Goal: Use online tool/utility: Utilize a website feature to perform a specific function

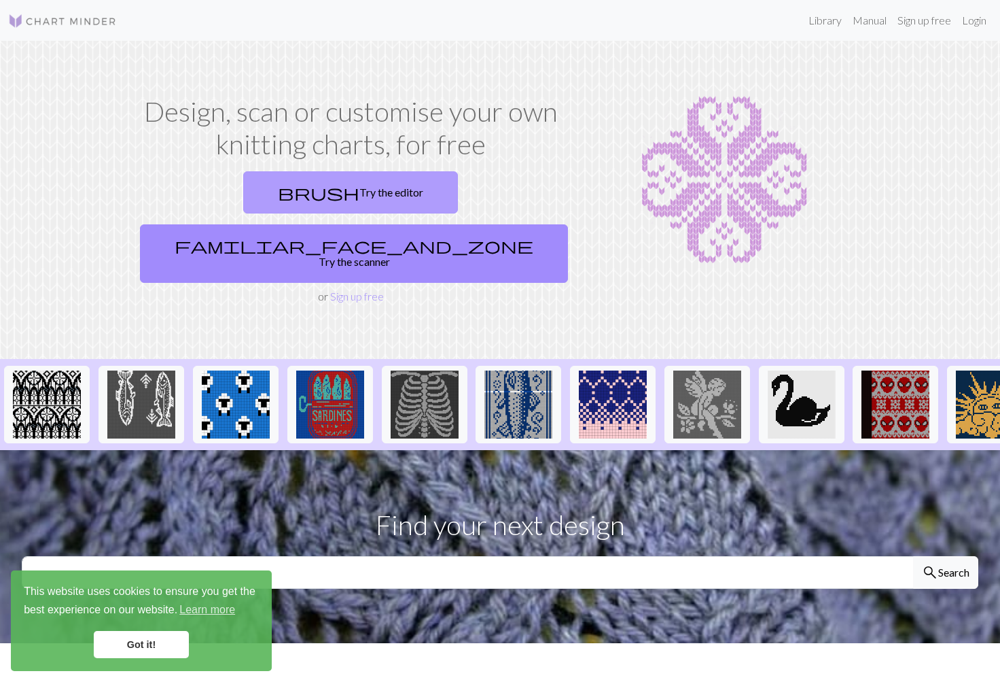
click at [243, 199] on link "brush Try the editor" at bounding box center [350, 192] width 215 height 42
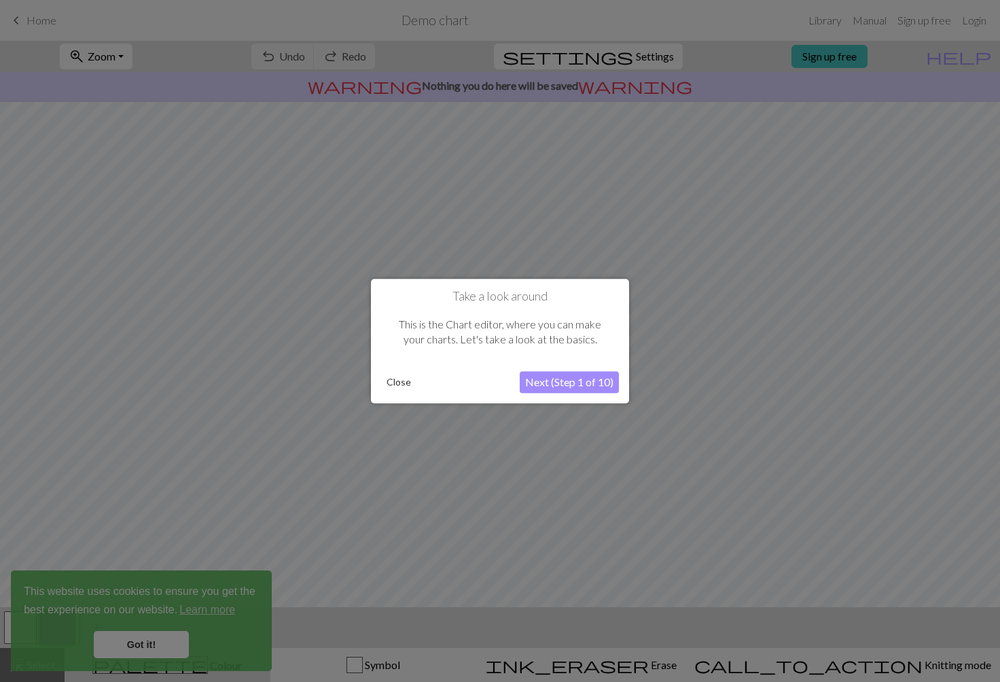
click at [561, 377] on button "Next (Step 1 of 10)" at bounding box center [569, 382] width 99 height 22
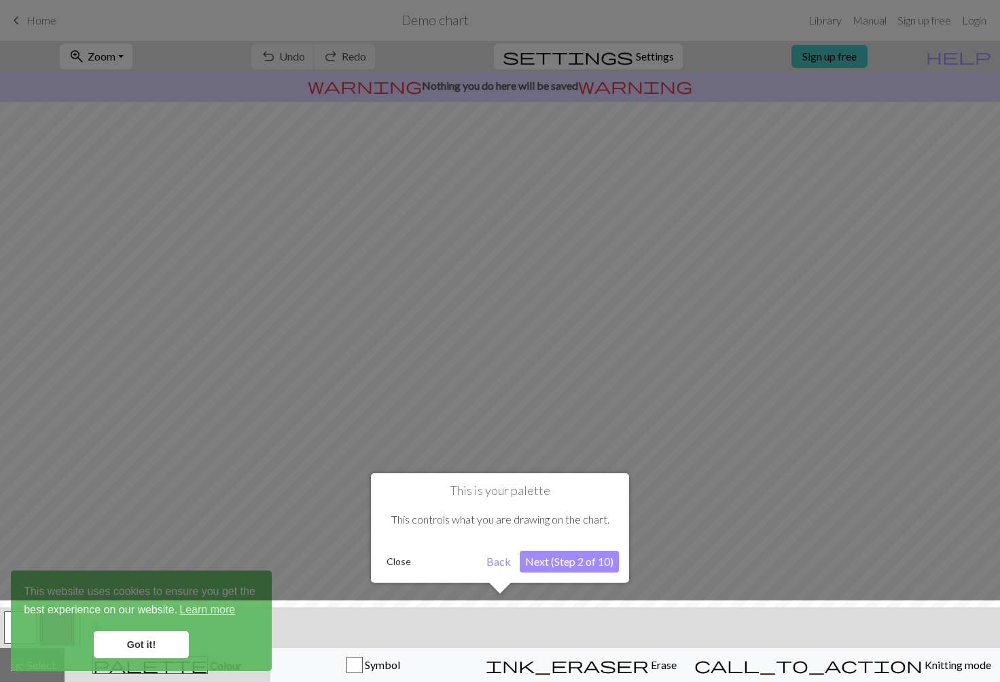
click at [561, 550] on div "This is your palette This controls what you are drawing on the chart. Close Bac…" at bounding box center [500, 527] width 258 height 109
click at [559, 567] on button "Next (Step 2 of 10)" at bounding box center [569, 561] width 99 height 22
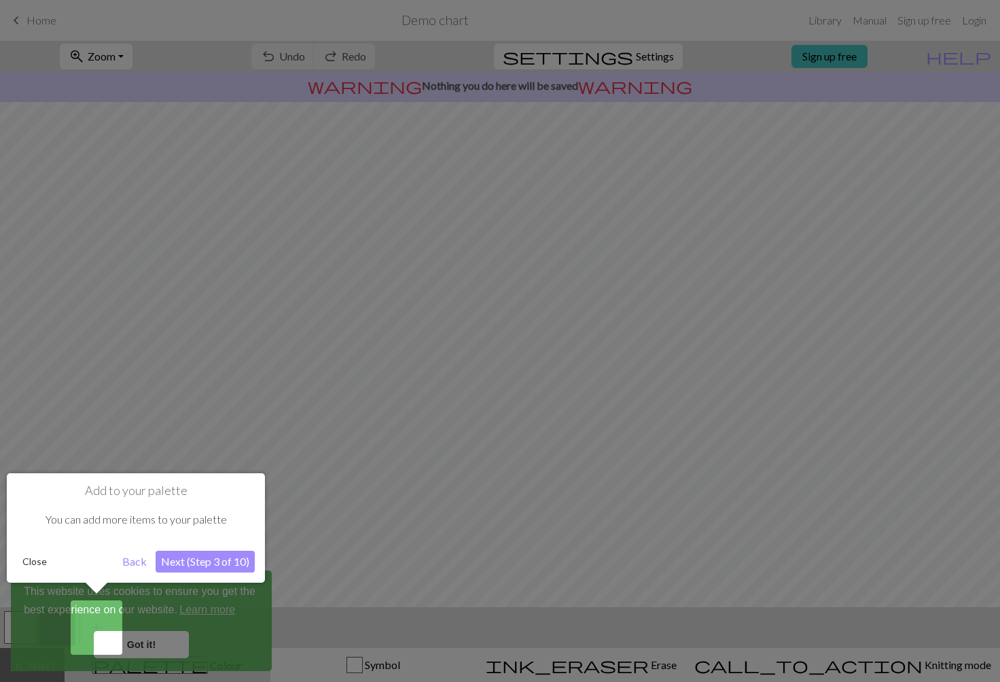
click at [196, 562] on button "Next (Step 3 of 10)" at bounding box center [205, 561] width 99 height 22
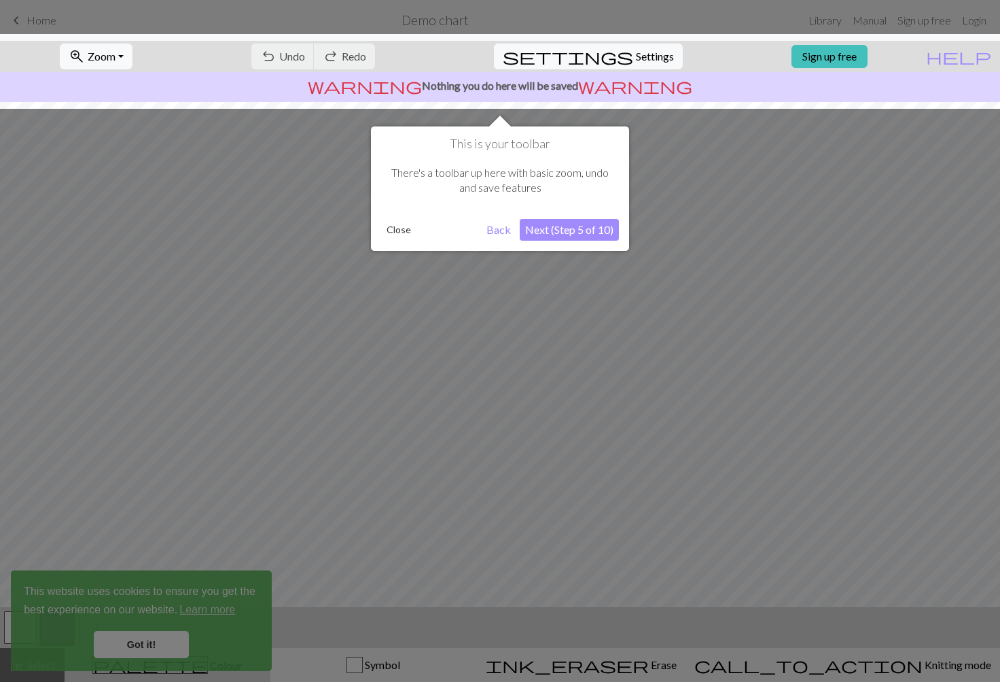
click at [557, 236] on button "Next (Step 5 of 10)" at bounding box center [569, 230] width 99 height 22
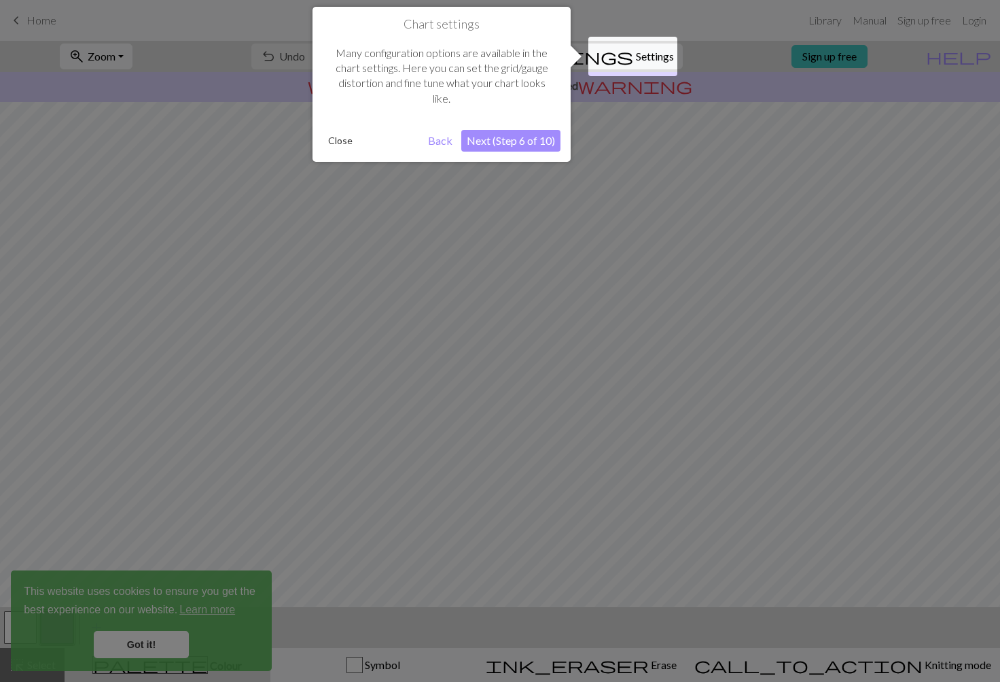
click at [523, 147] on button "Next (Step 6 of 10)" at bounding box center [510, 141] width 99 height 22
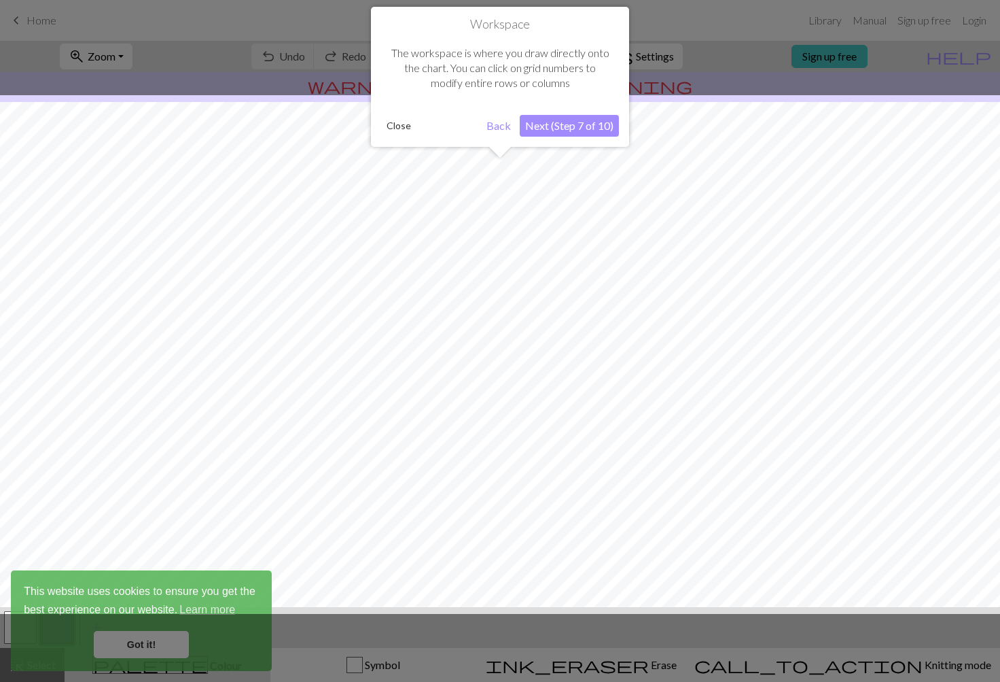
click at [564, 128] on button "Next (Step 7 of 10)" at bounding box center [569, 126] width 99 height 22
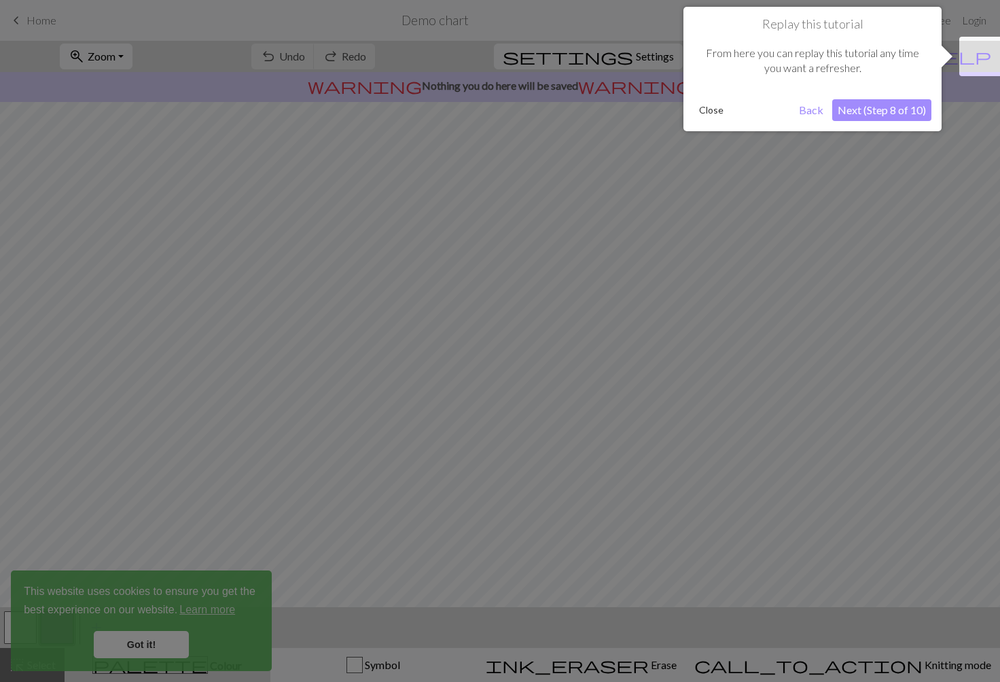
click at [875, 114] on button "Next (Step 8 of 10)" at bounding box center [882, 110] width 99 height 22
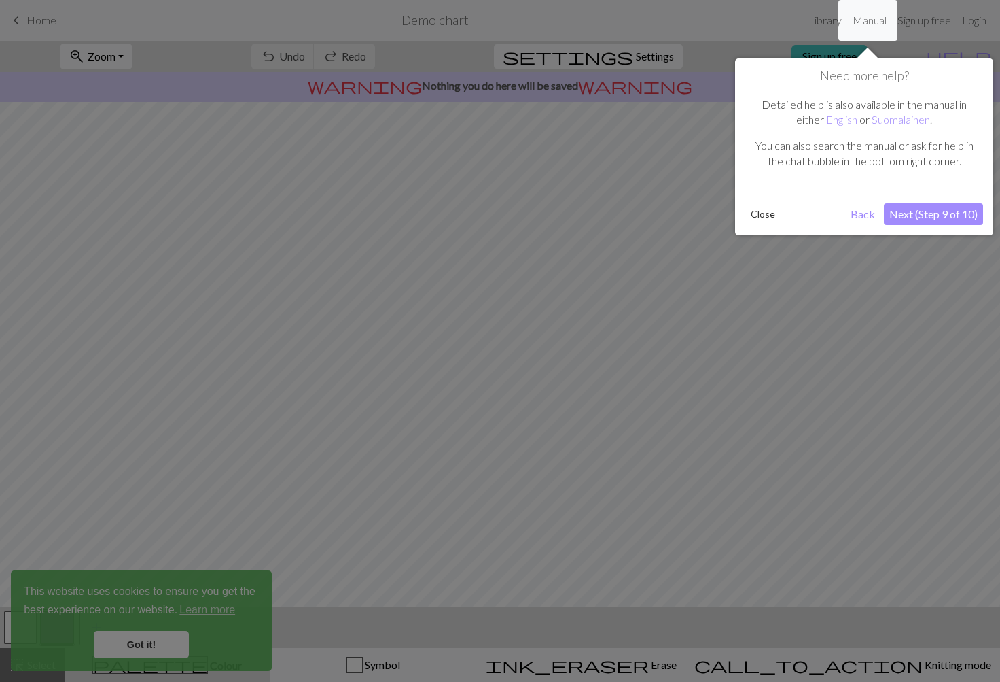
click at [949, 219] on button "Next (Step 9 of 10)" at bounding box center [933, 214] width 99 height 22
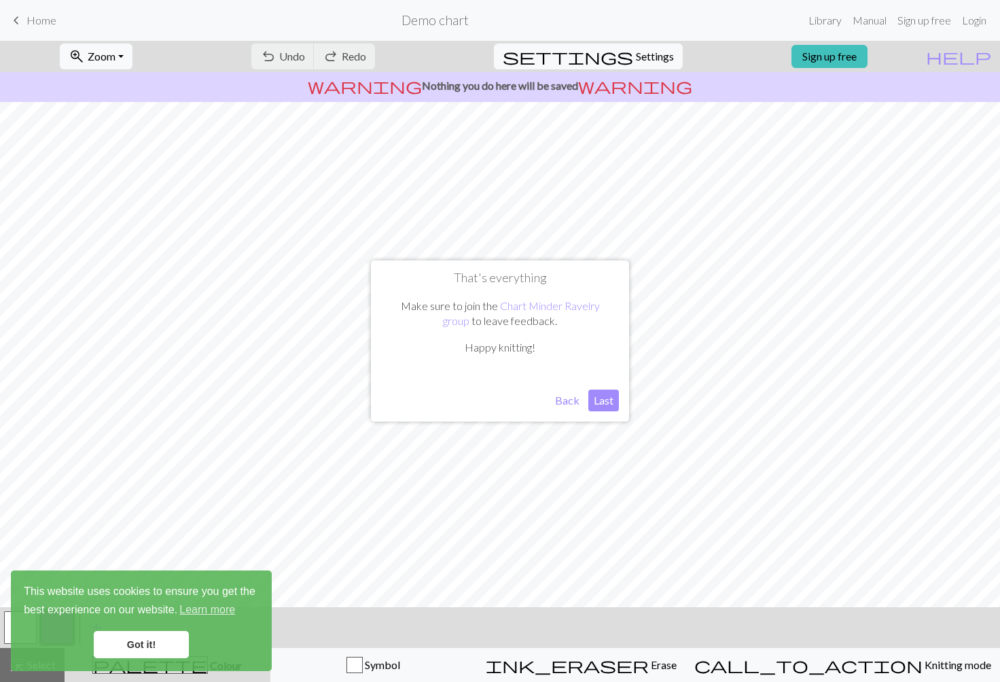
click at [602, 397] on button "Last" at bounding box center [604, 400] width 31 height 22
click at [868, 59] on link "Sign up free" at bounding box center [830, 56] width 76 height 23
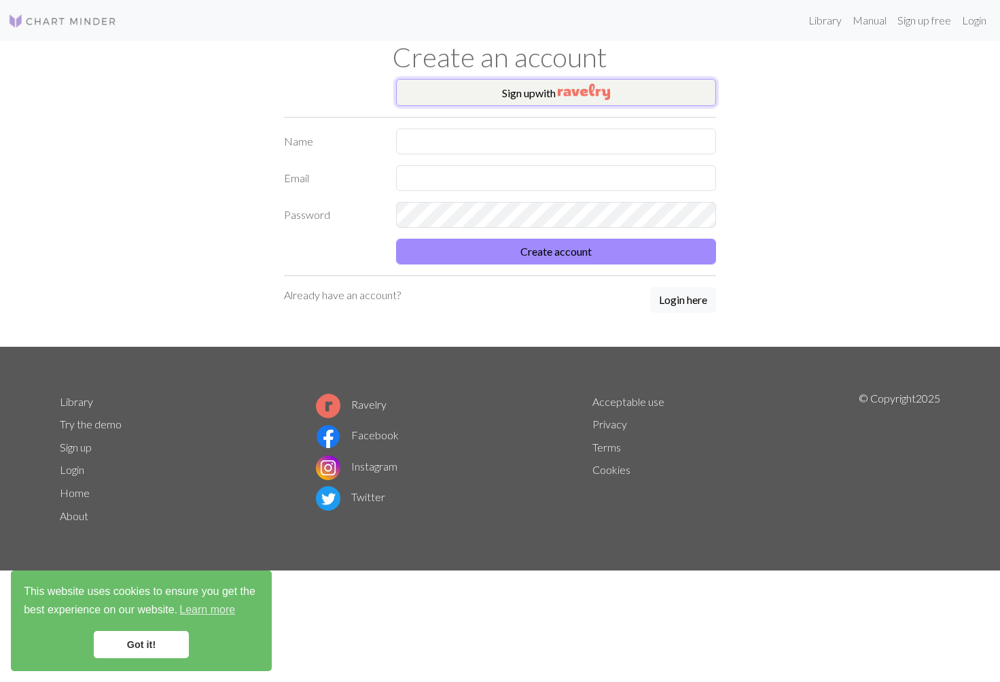
click at [555, 99] on button "Sign up with" at bounding box center [556, 92] width 320 height 27
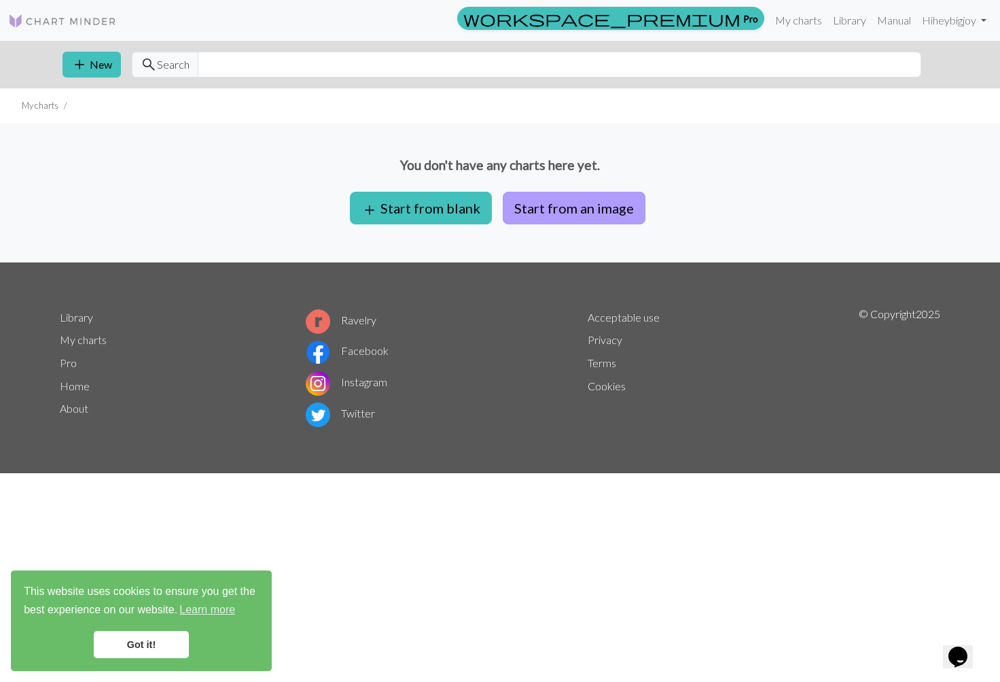
click at [563, 215] on button "Start from an image" at bounding box center [574, 208] width 143 height 33
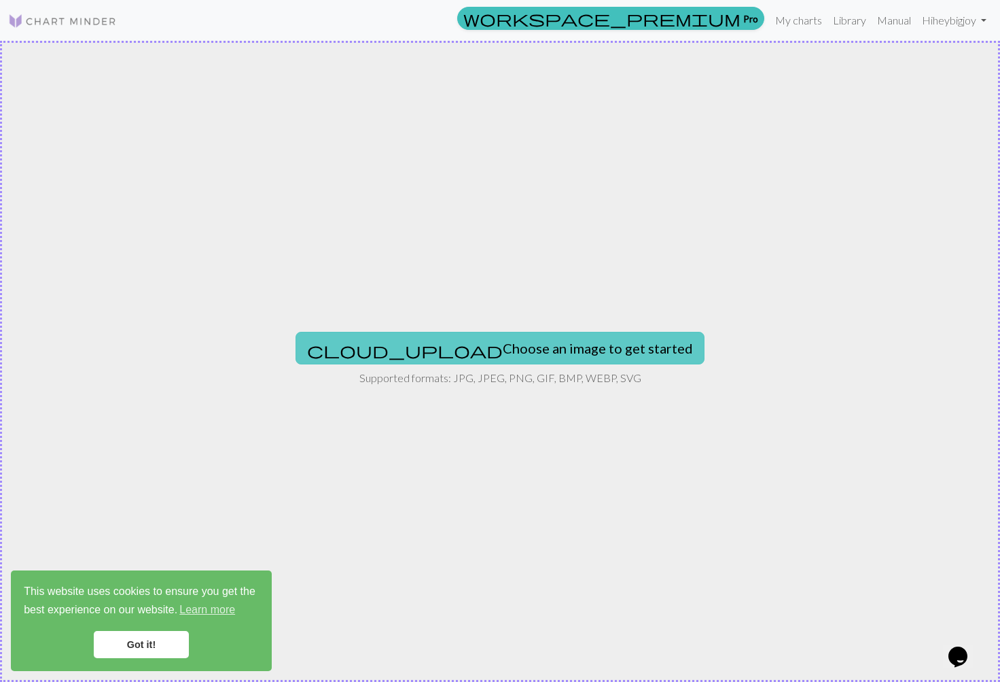
click at [491, 340] on button "cloud_upload Choose an image to get started" at bounding box center [500, 348] width 409 height 33
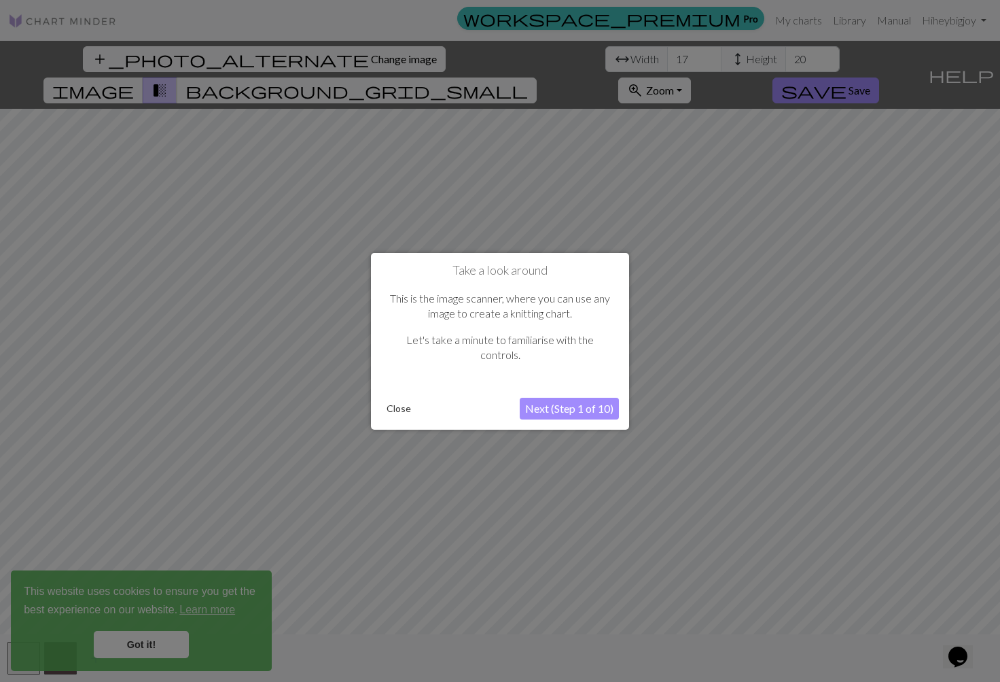
click at [544, 410] on button "Next (Step 1 of 10)" at bounding box center [569, 409] width 99 height 22
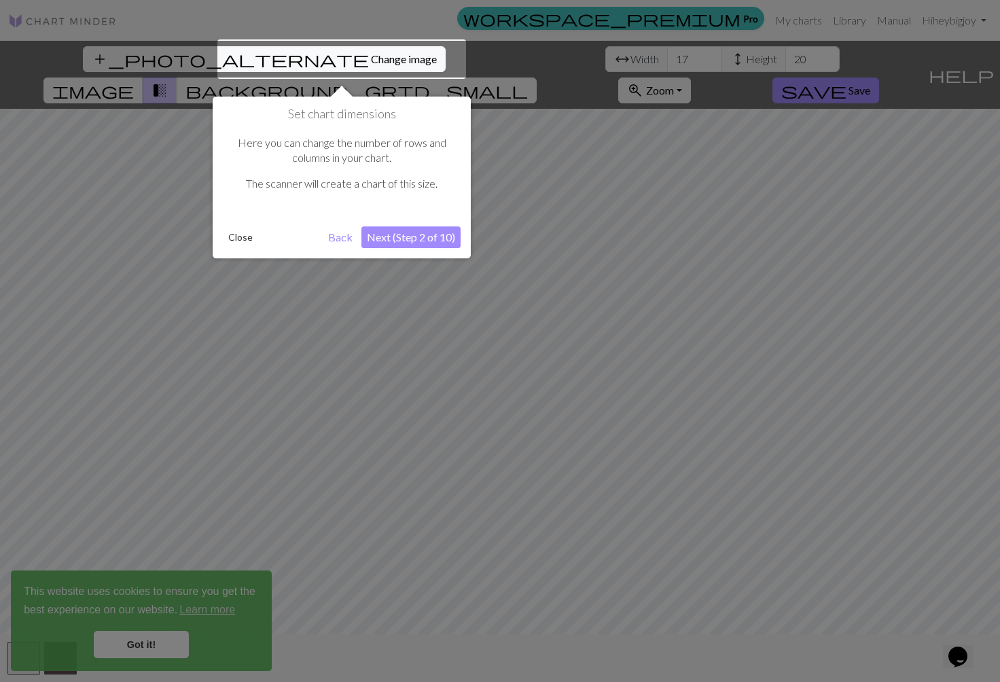
click at [377, 236] on button "Next (Step 2 of 10)" at bounding box center [411, 237] width 99 height 22
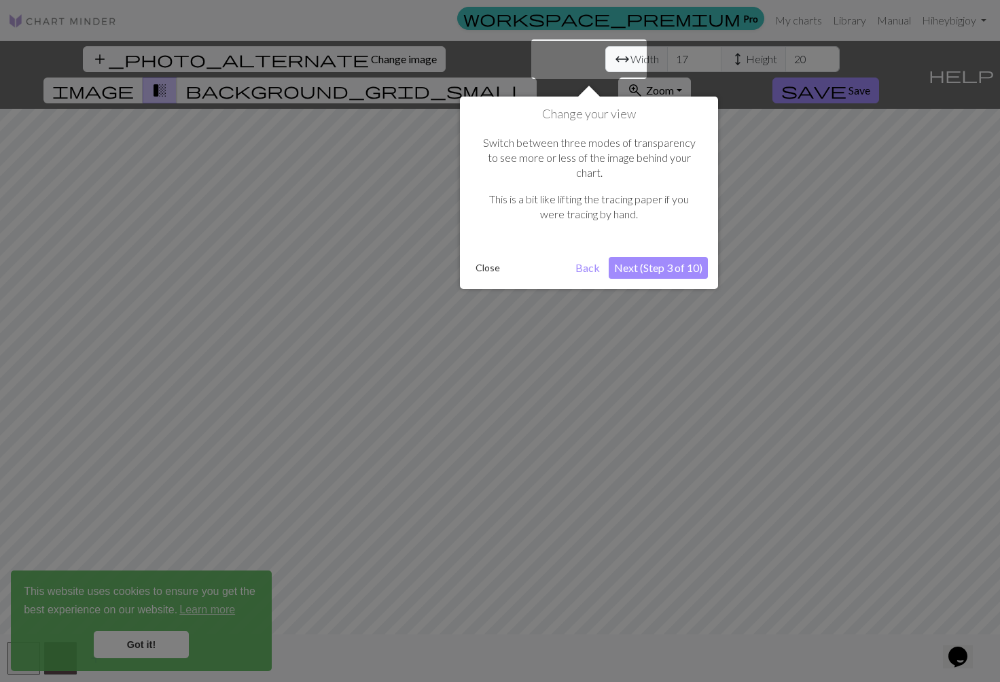
click at [660, 257] on button "Next (Step 3 of 10)" at bounding box center [658, 268] width 99 height 22
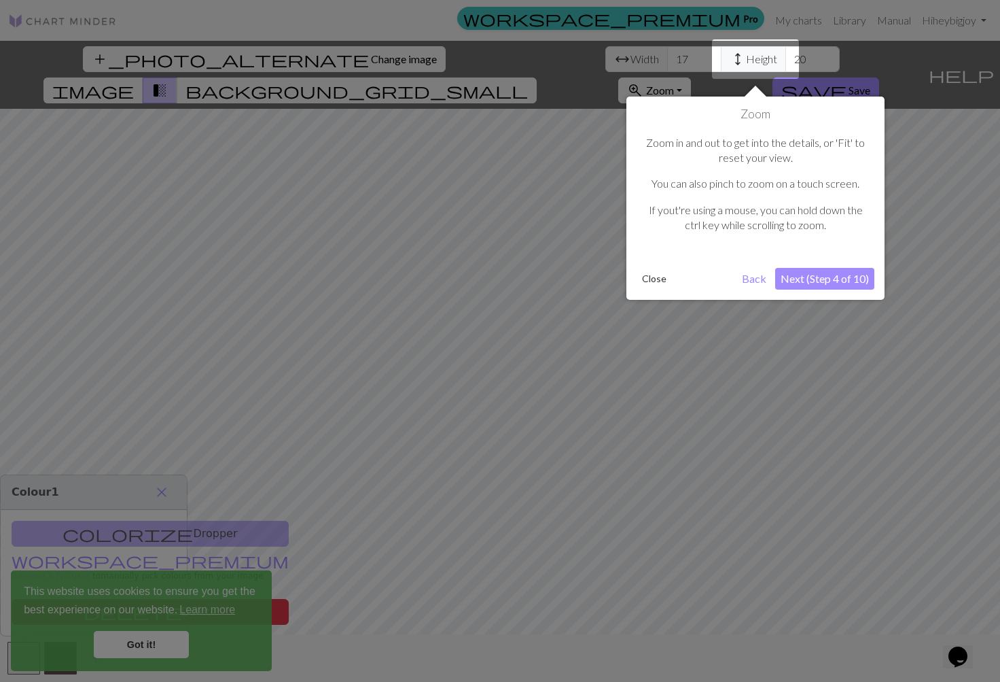
click at [813, 275] on button "Next (Step 4 of 10)" at bounding box center [824, 279] width 99 height 22
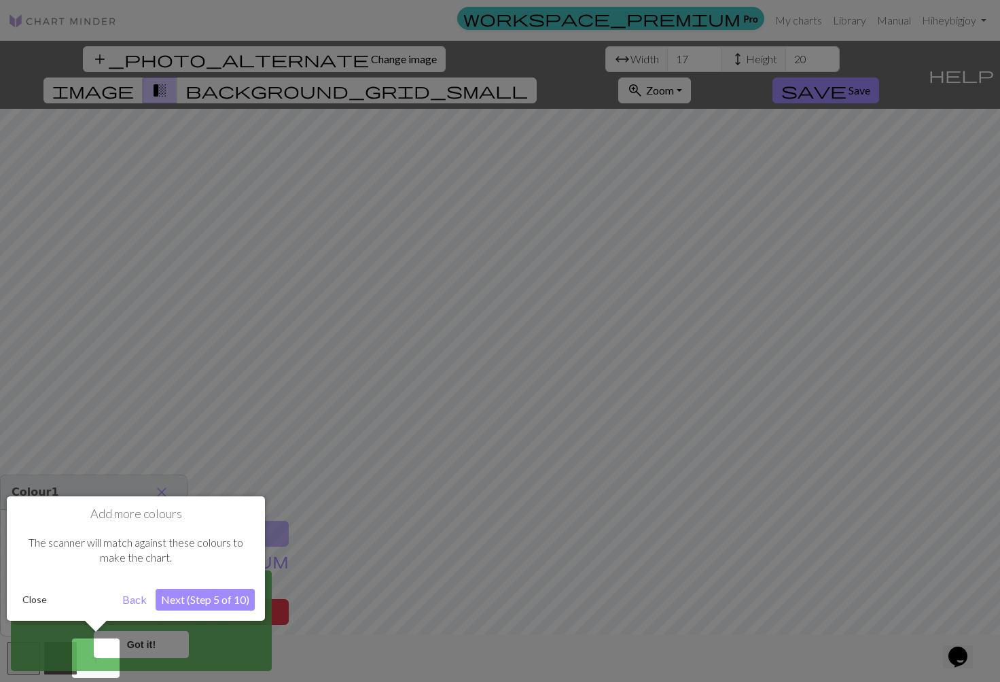
click at [177, 609] on button "Next (Step 5 of 10)" at bounding box center [205, 600] width 99 height 22
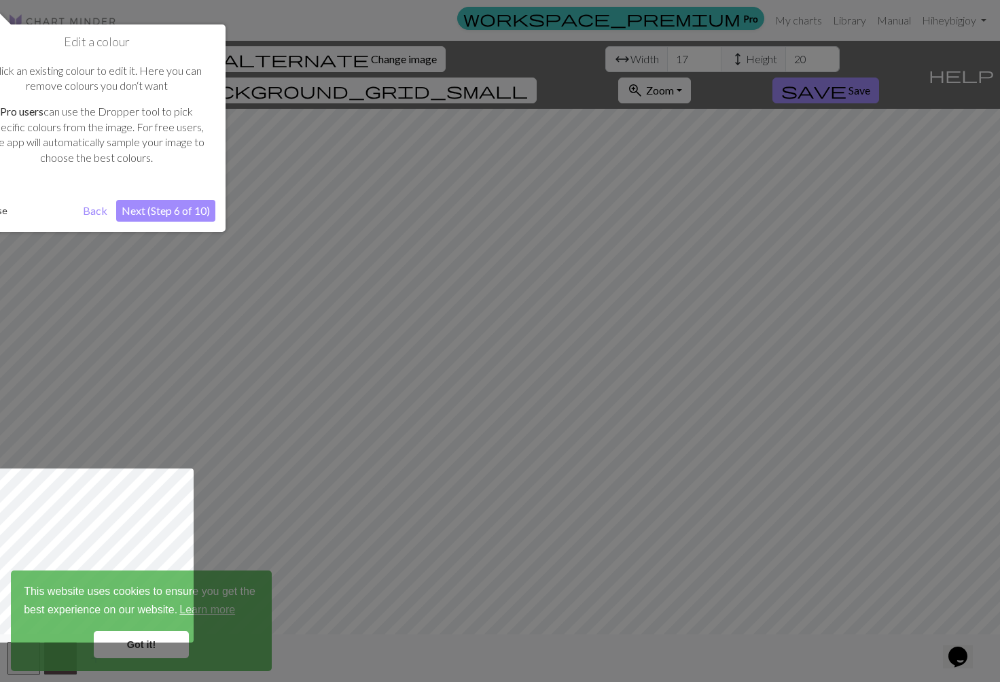
click at [160, 211] on button "Next (Step 6 of 10)" at bounding box center [165, 211] width 99 height 22
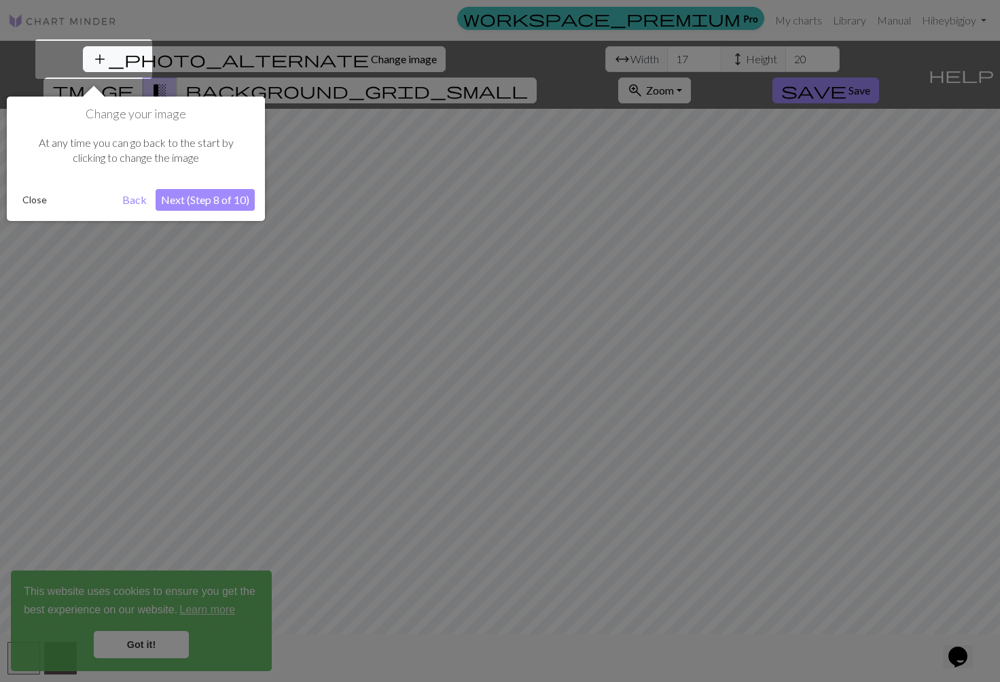
click at [162, 205] on button "Next (Step 8 of 10)" at bounding box center [205, 200] width 99 height 22
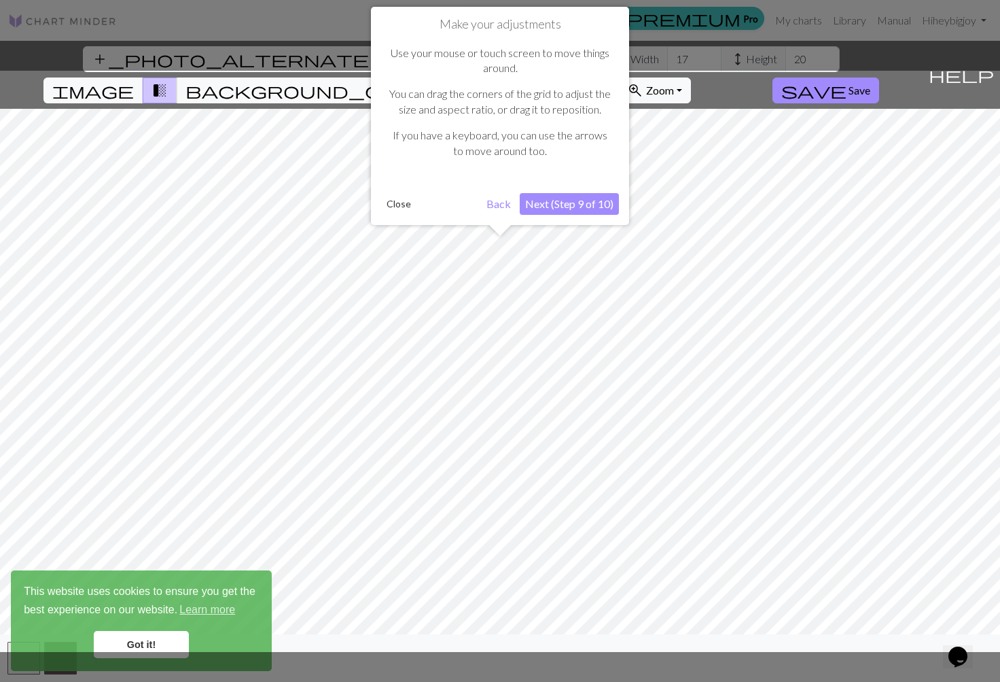
click at [574, 209] on button "Next (Step 9 of 10)" at bounding box center [569, 204] width 99 height 22
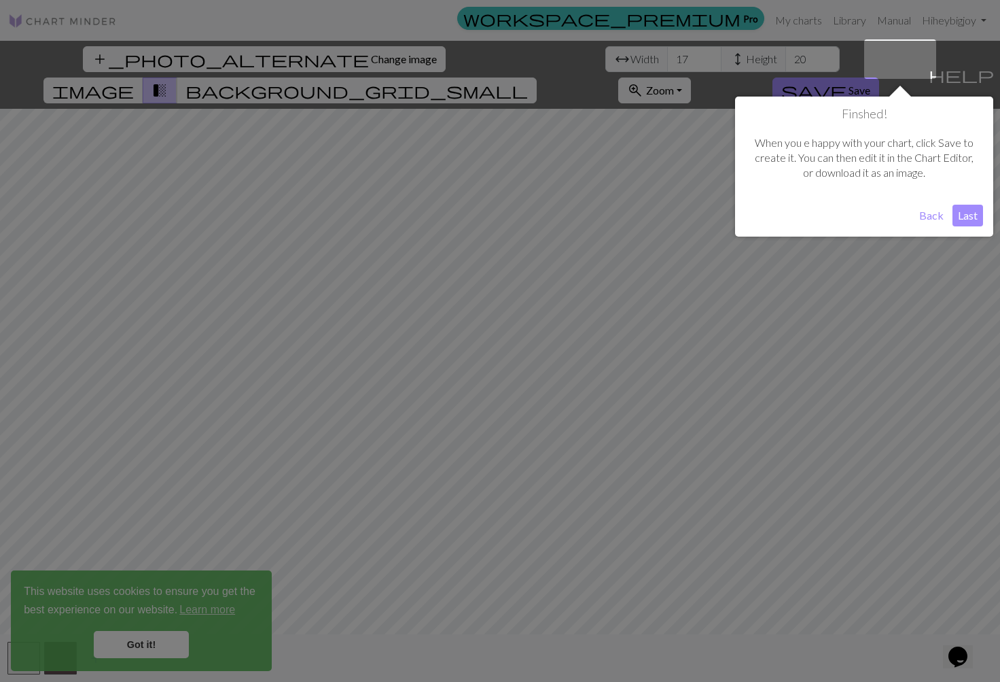
click at [969, 208] on button "Last" at bounding box center [968, 216] width 31 height 22
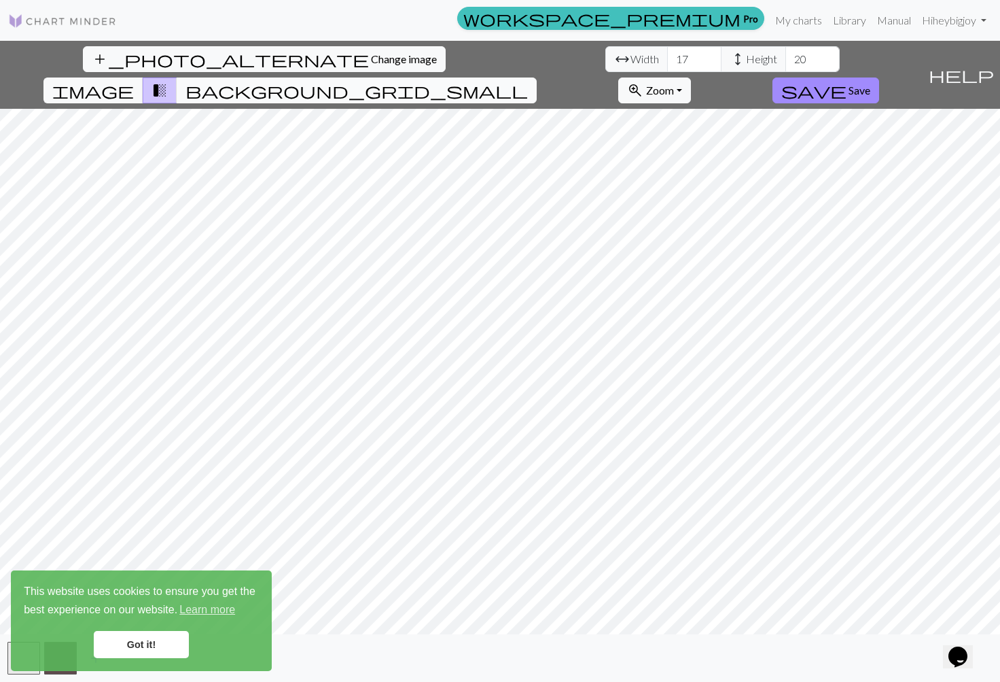
click at [528, 81] on span "background_grid_small" at bounding box center [357, 90] width 343 height 19
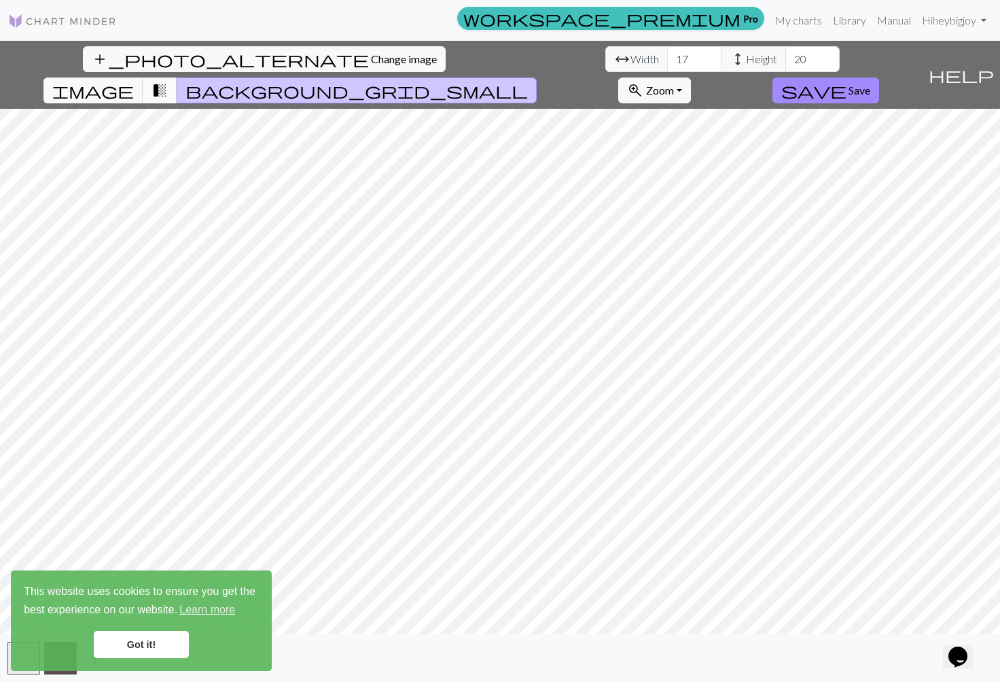
click at [177, 77] on button "transition_fade" at bounding box center [160, 90] width 35 height 26
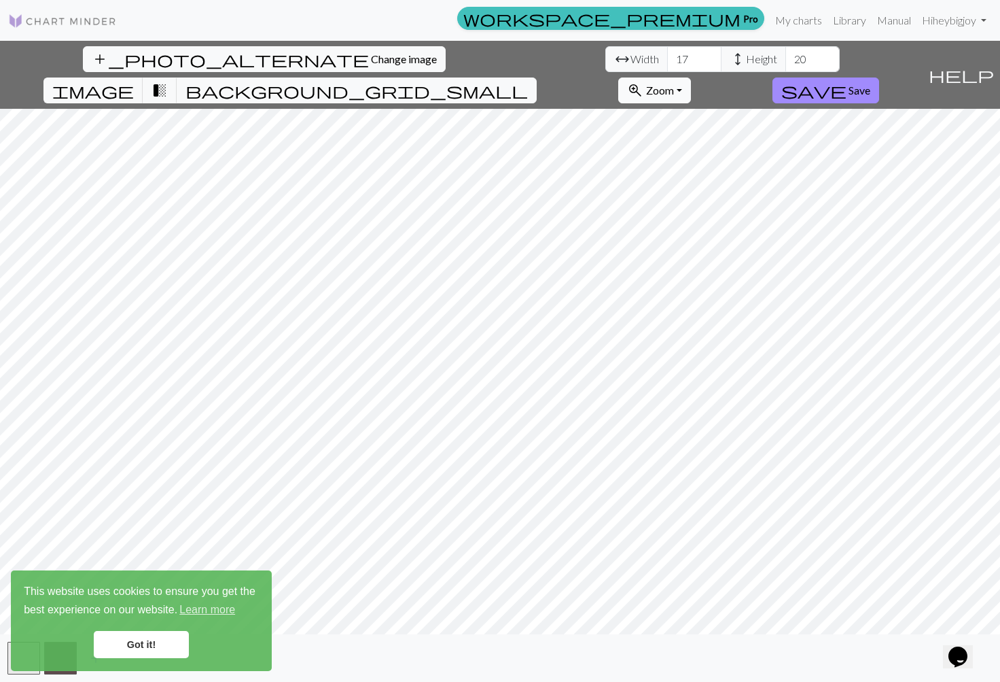
click at [691, 77] on button "zoom_in Zoom Zoom" at bounding box center [654, 90] width 73 height 26
click at [726, 109] on button "Fit all" at bounding box center [672, 120] width 107 height 22
click at [674, 84] on span "Zoom" at bounding box center [660, 90] width 28 height 13
click at [726, 153] on button "Fit height" at bounding box center [672, 164] width 107 height 22
click at [130, 655] on link "Got it!" at bounding box center [141, 644] width 95 height 27
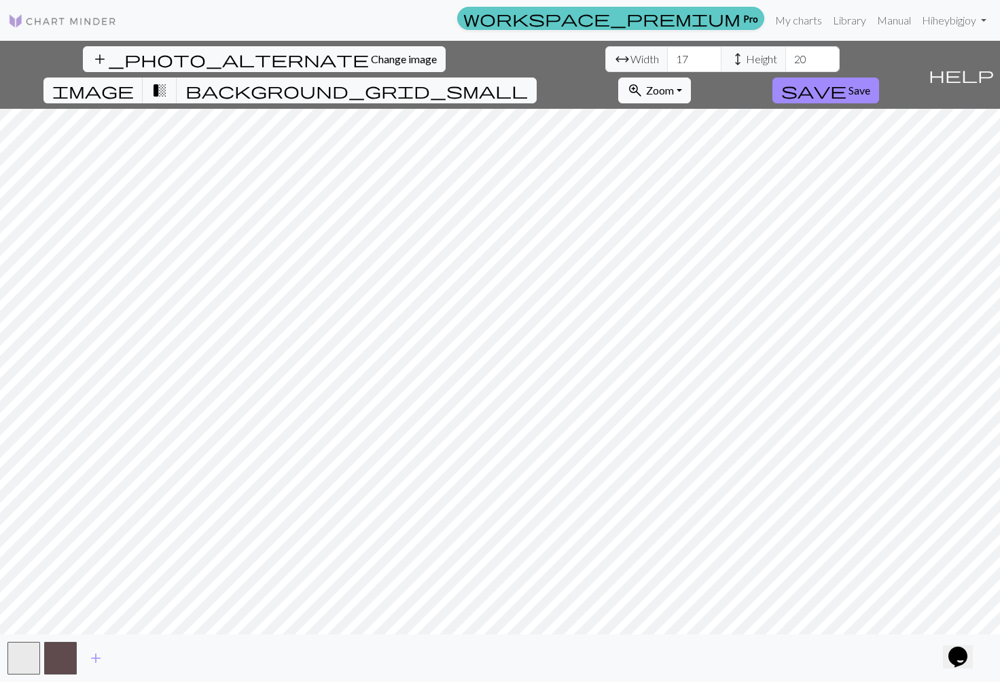
click at [749, 11] on link "workspace_premium Pro" at bounding box center [610, 18] width 307 height 23
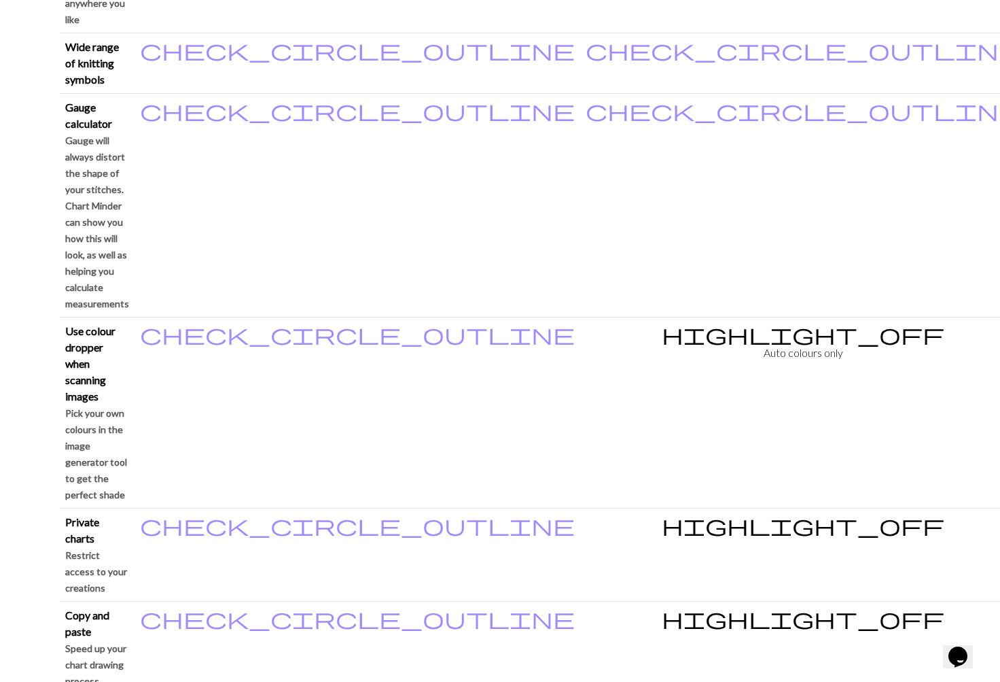
scroll to position [1532, 0]
